Goal: Check status: Check status

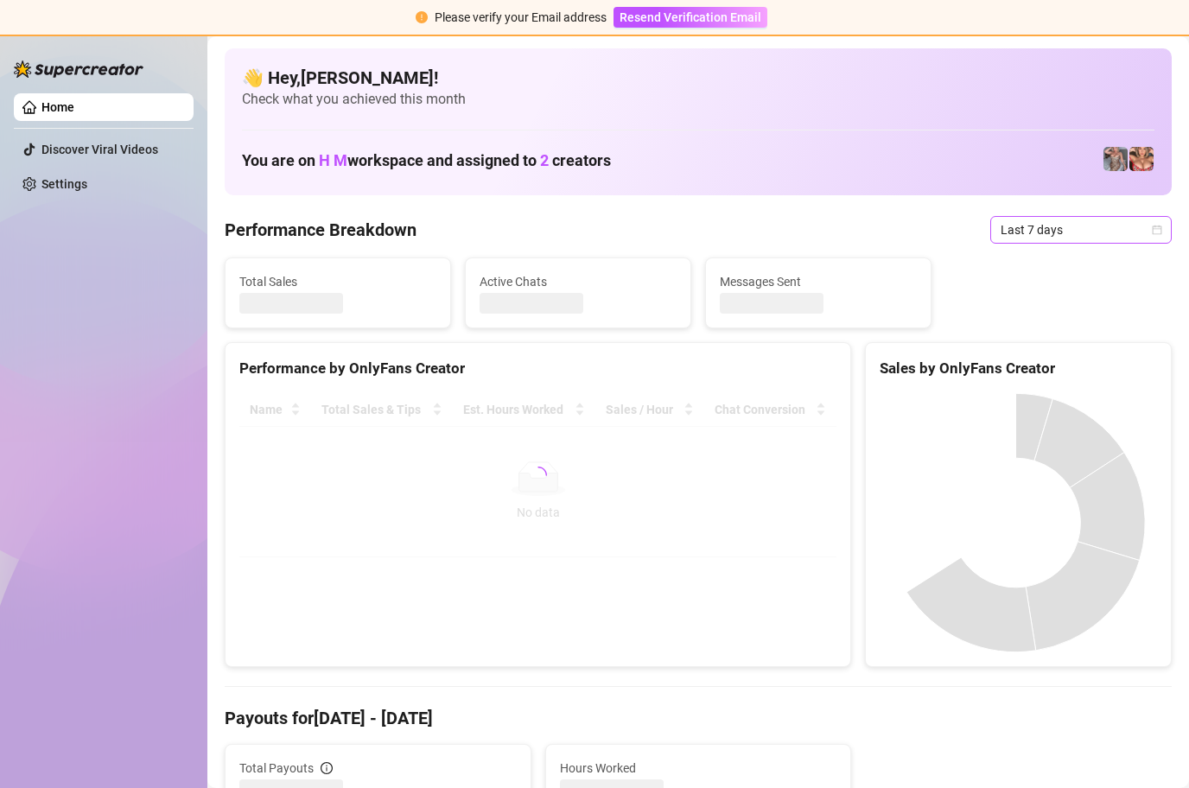
click at [1124, 233] on span "Last 7 days" at bounding box center [1081, 230] width 161 height 26
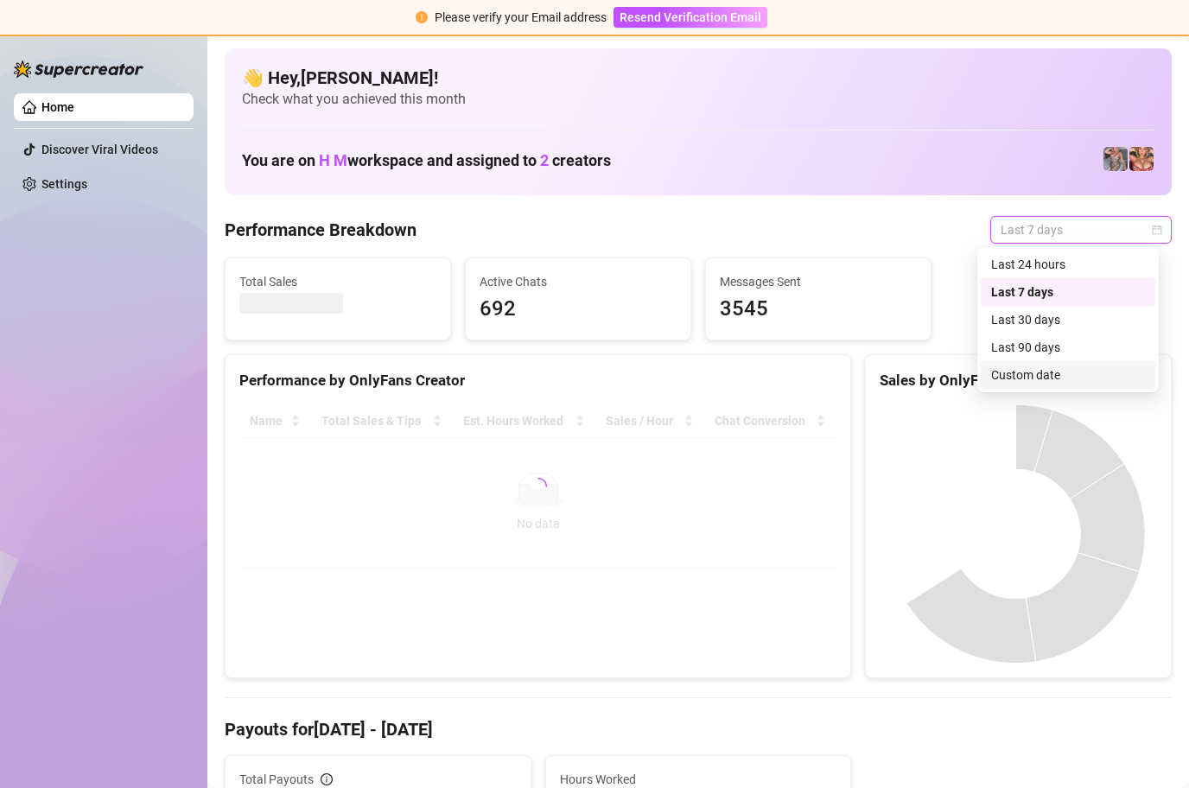
click at [1079, 373] on div "Custom date" at bounding box center [1068, 375] width 154 height 19
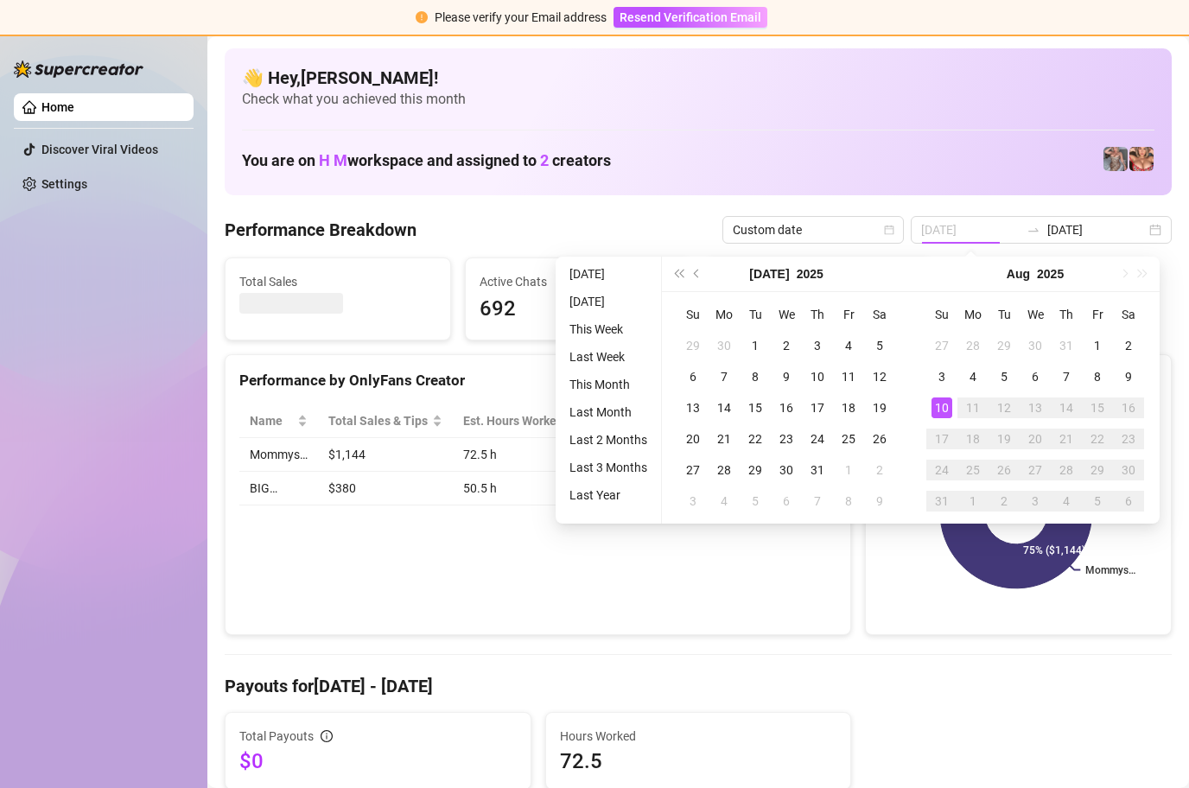
click at [941, 407] on div "10" at bounding box center [942, 408] width 21 height 21
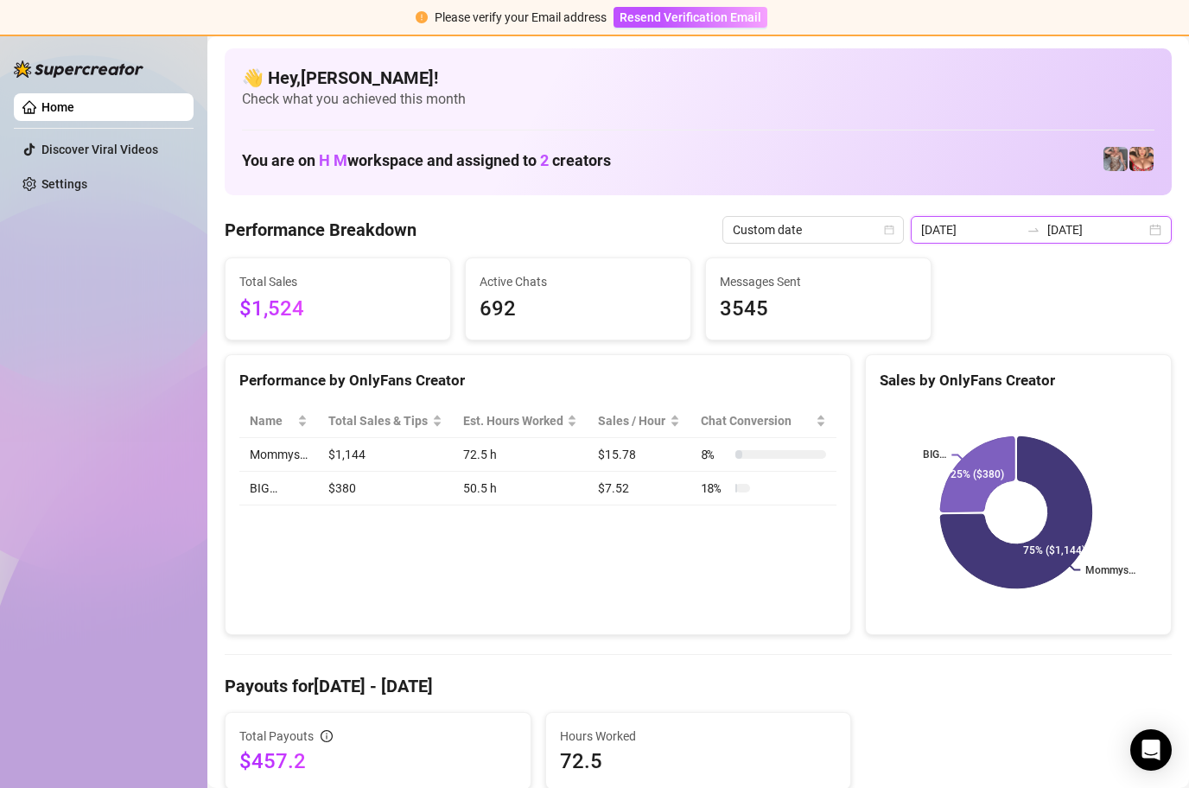
click at [989, 232] on input "[DATE]" at bounding box center [970, 229] width 99 height 19
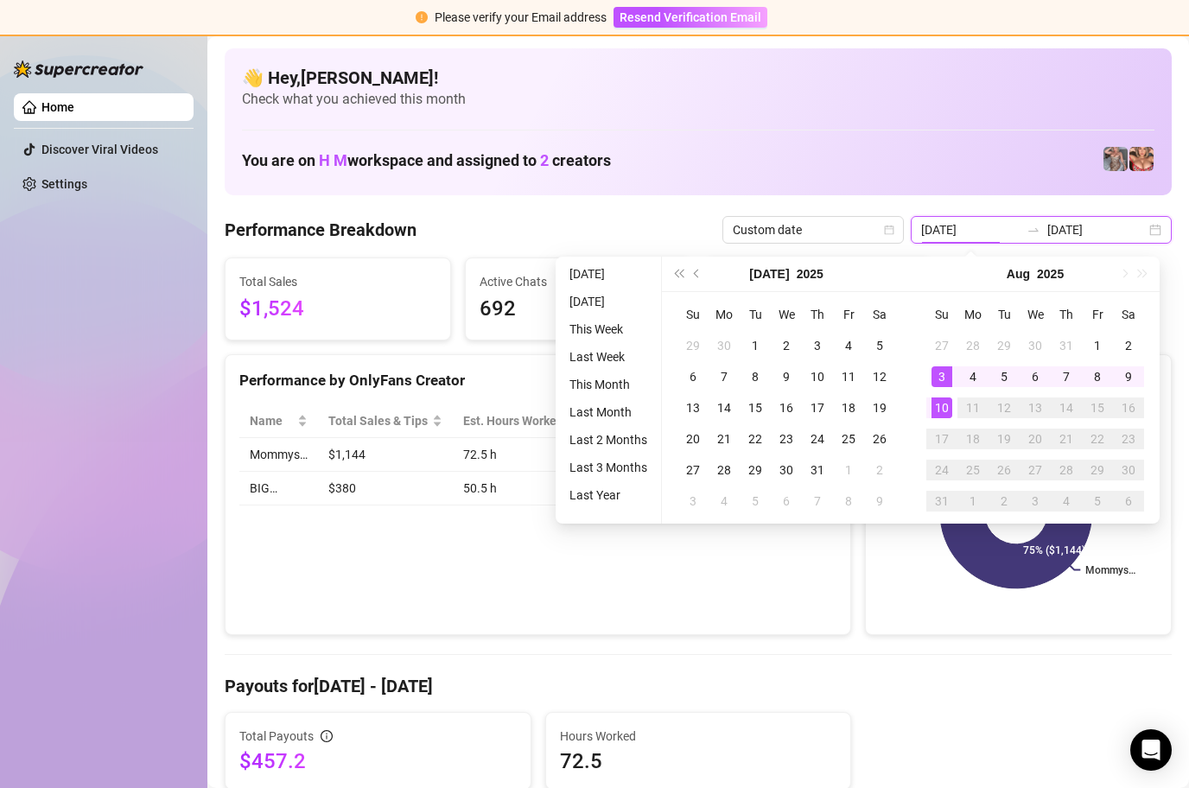
type input "[DATE]"
click at [946, 400] on div "10" at bounding box center [942, 408] width 21 height 21
type input "[DATE]"
